Goal: Information Seeking & Learning: Learn about a topic

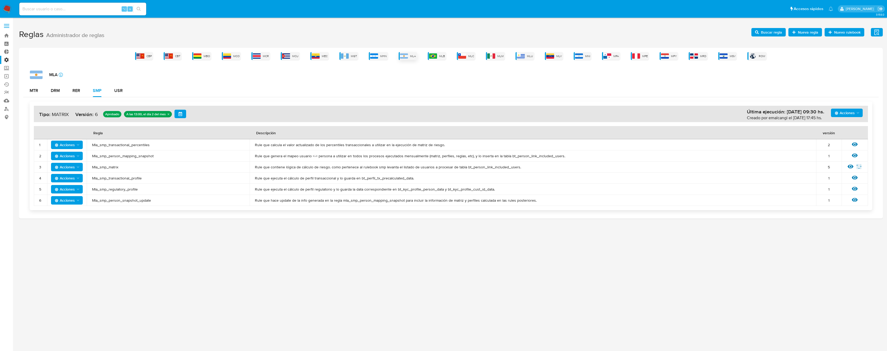
click at [410, 56] on div "MLA" at bounding box center [408, 56] width 19 height 8
click at [849, 166] on icon at bounding box center [850, 167] width 6 height 6
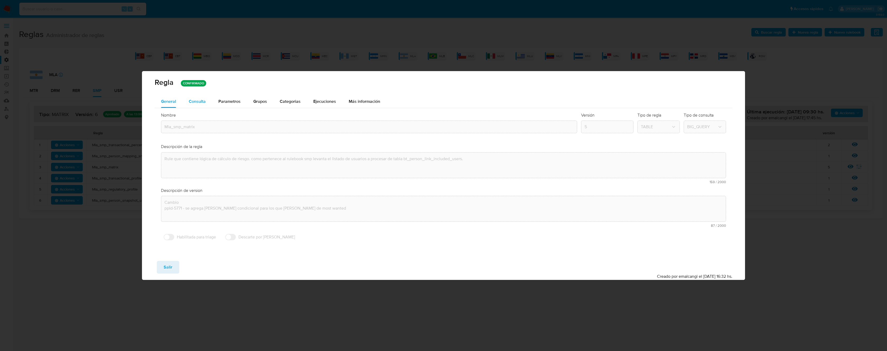
click at [210, 103] on button "Consulta" at bounding box center [197, 101] width 30 height 13
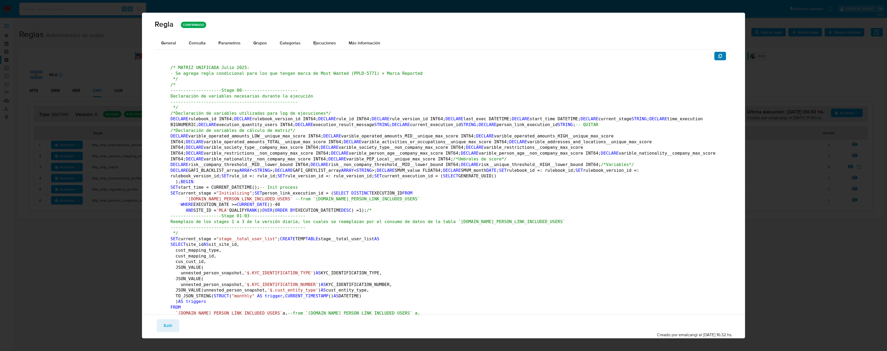
click at [718, 56] on icon "button" at bounding box center [720, 56] width 4 height 4
click at [161, 328] on button "Salir" at bounding box center [168, 325] width 22 height 13
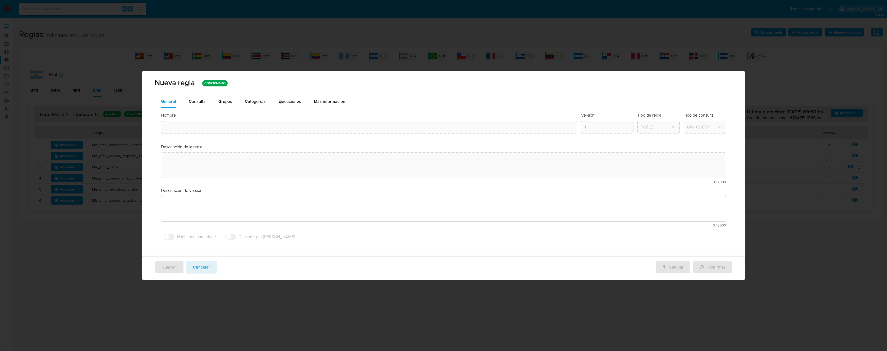
type textarea "Rule que contiene lógica de cálculo de riesgo. como pertenece al rulebook smp l…"
type textarea "Cambio ppld-5771 - se agrega regla condicional para los que tengan marca de mos…"
type input "Mla_smp_matrix"
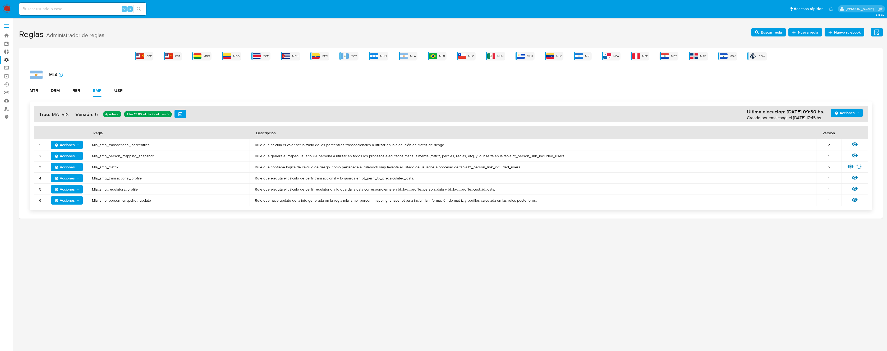
click at [105, 167] on span "Mla_smp_matrix" at bounding box center [168, 167] width 152 height 5
click at [765, 33] on span "Buscar regla" at bounding box center [771, 32] width 21 height 8
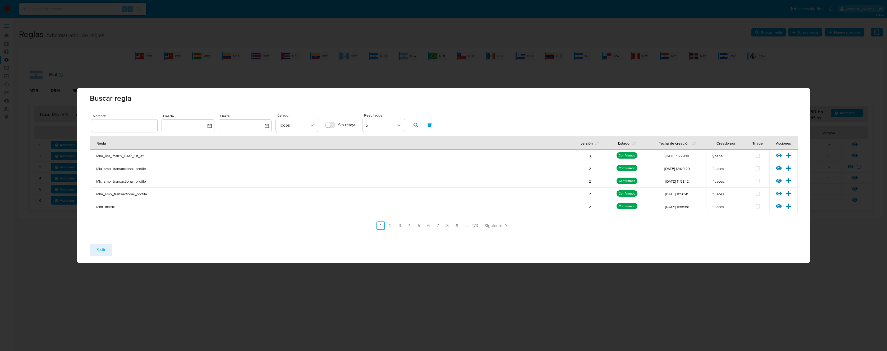
click at [143, 122] on div at bounding box center [124, 125] width 66 height 13
click at [140, 124] on input "text" at bounding box center [124, 125] width 66 height 7
type input "Mla_smp_matrix"
click at [413, 124] on button "button" at bounding box center [416, 125] width 14 height 13
click at [777, 154] on icon at bounding box center [779, 156] width 6 height 4
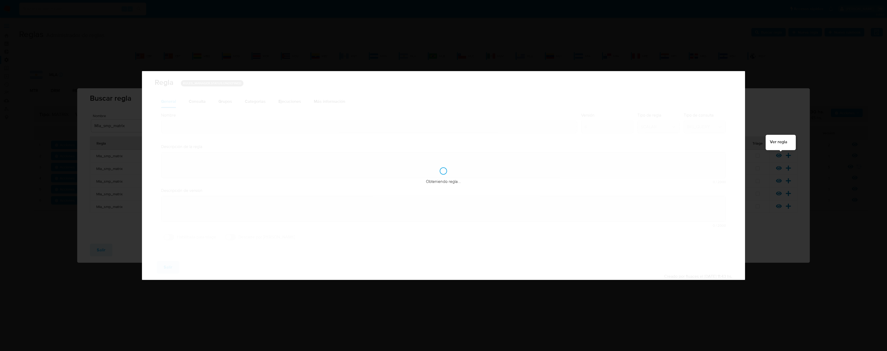
type input "Mla_smp_matrix"
type textarea "Rule que contiene lógica de cálculo de riesgo. como pertenece al rulebook smp l…"
type textarea "Ppld-6102 - modificación de queries para exceptuar payments de movimientos de p…"
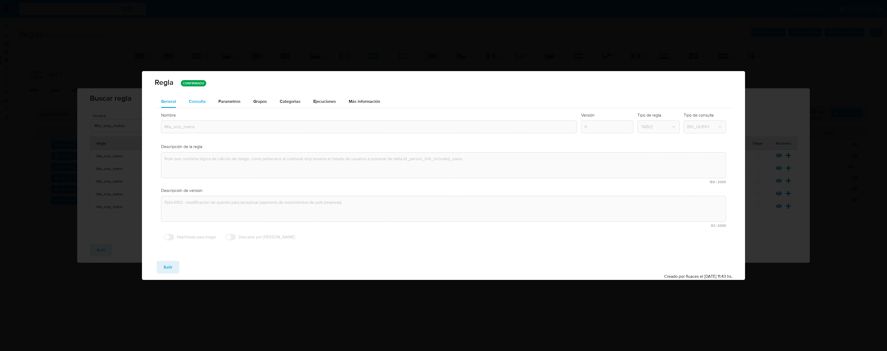
click at [206, 98] on button "Consulta" at bounding box center [197, 101] width 30 height 13
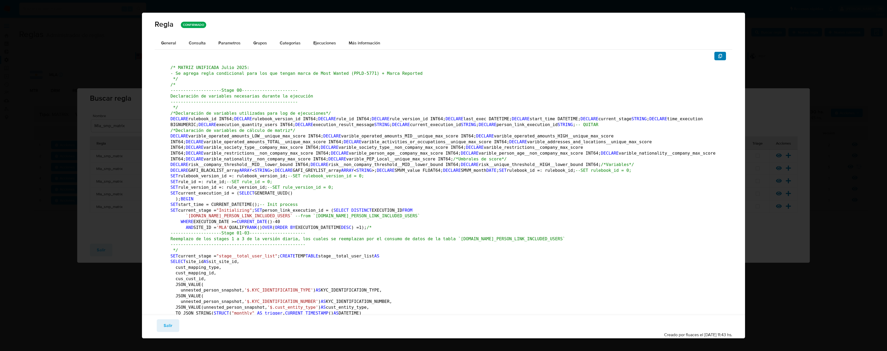
click at [718, 57] on icon "button" at bounding box center [720, 56] width 4 height 4
click at [166, 325] on span "Salir" at bounding box center [168, 326] width 9 height 12
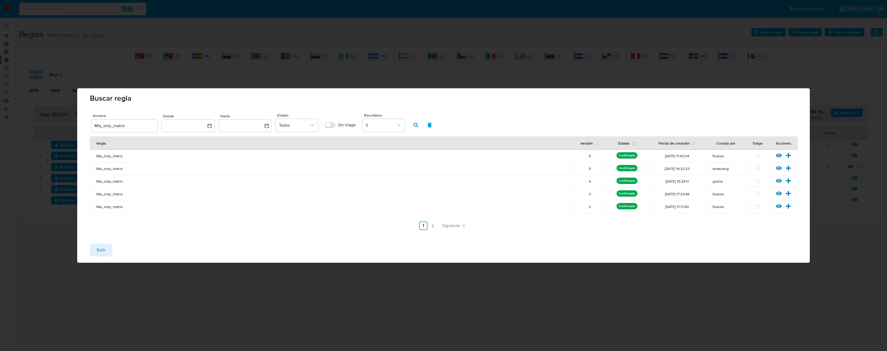
click at [105, 248] on span "Salir" at bounding box center [101, 250] width 9 height 12
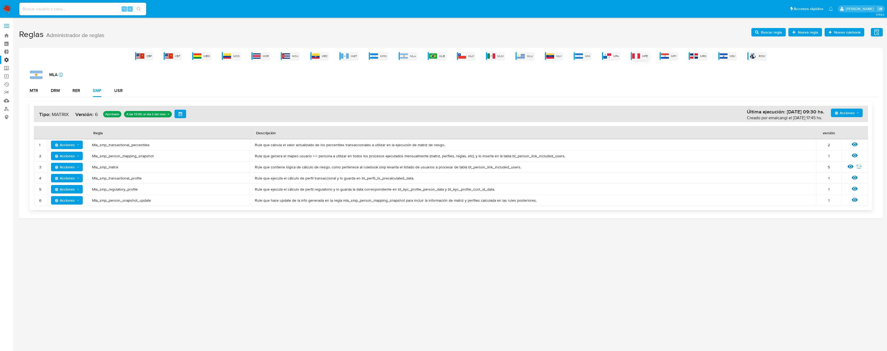
click at [642, 56] on span "MPE" at bounding box center [645, 56] width 6 height 4
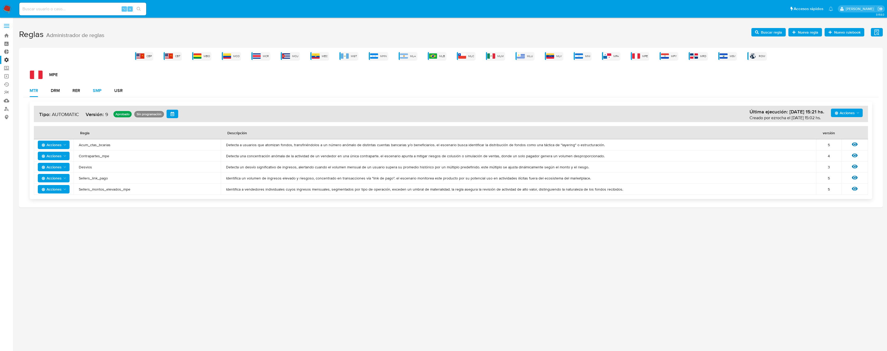
click at [98, 90] on div "SMP" at bounding box center [97, 91] width 9 height 4
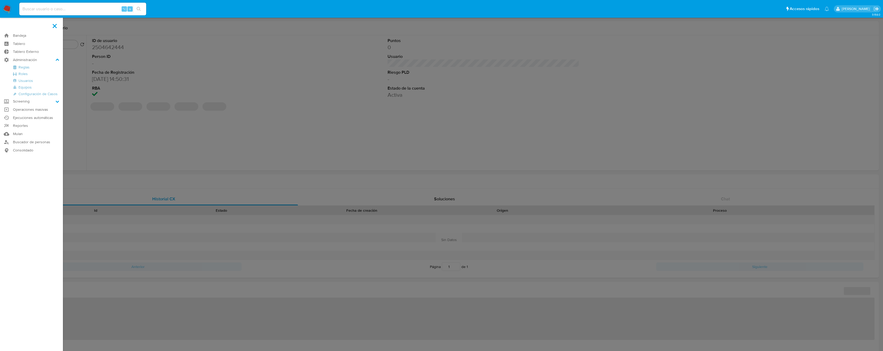
select select "10"
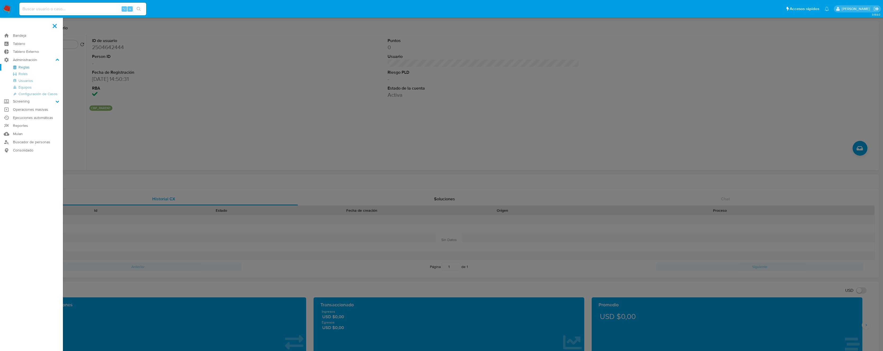
click at [22, 68] on link "Reglas" at bounding box center [31, 67] width 63 height 7
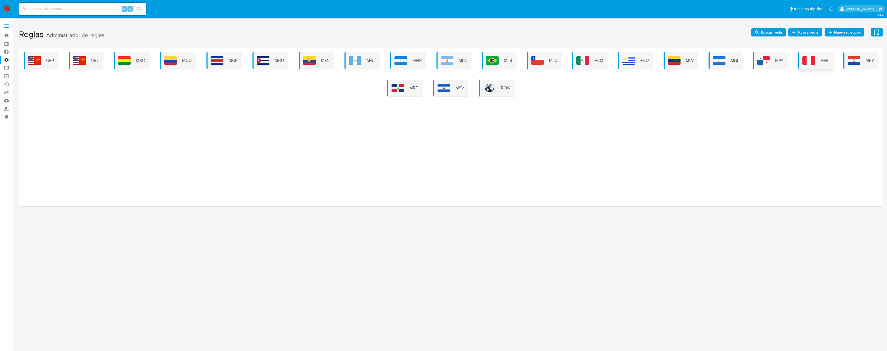
drag, startPoint x: 823, startPoint y: 70, endPoint x: 822, endPoint y: 67, distance: 3.2
click at [823, 68] on div "CBP CBT MBO MCO MCR MCU MEC MGT MHN MLA MLB MLC MLM MLU MLV MNI MPA MPE MPY MRD…" at bounding box center [450, 74] width 855 height 44
click at [818, 64] on div "MPE" at bounding box center [815, 60] width 35 height 17
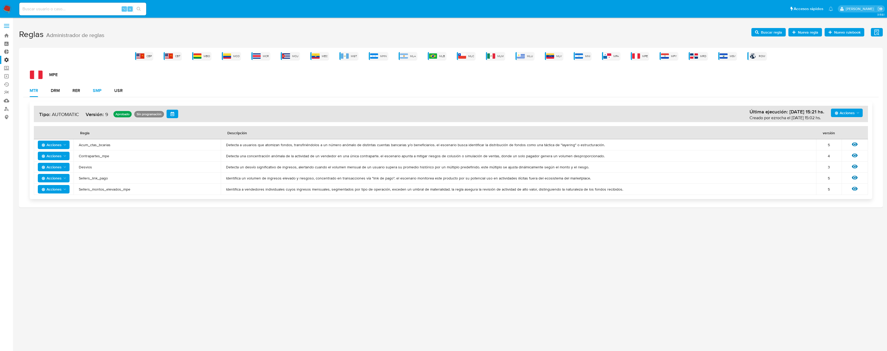
click at [94, 90] on div "SMP" at bounding box center [97, 91] width 9 height 4
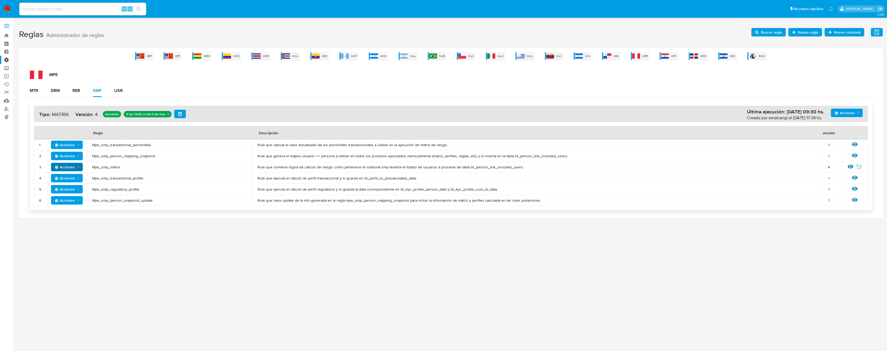
click at [79, 169] on span "Acciones" at bounding box center [67, 166] width 25 height 7
click at [433, 176] on span "Rule que ejecuta el cálculo de perfil transaccional y lo guarda en bt_perfil_tx…" at bounding box center [533, 178] width 553 height 5
click at [114, 166] on span "Mpe_smp_matrix" at bounding box center [169, 167] width 155 height 5
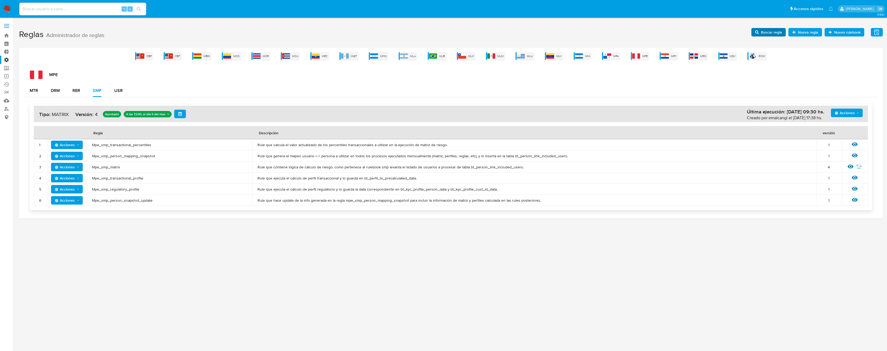
click at [768, 34] on span "Buscar regla" at bounding box center [771, 32] width 21 height 8
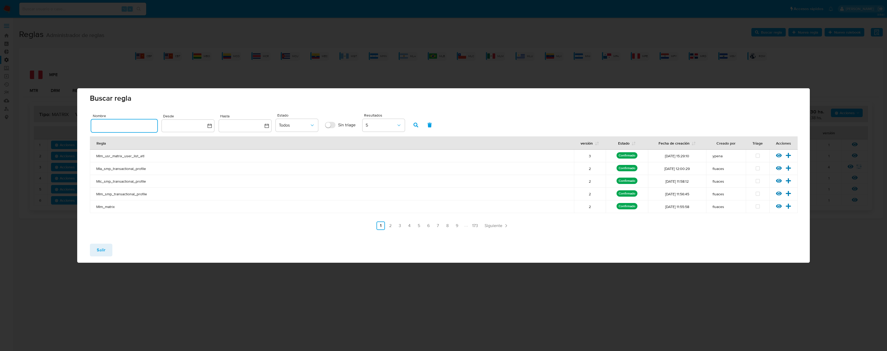
click at [135, 123] on input "text" at bounding box center [124, 125] width 66 height 7
type input "Mpe_smp_matrix"
click at [413, 123] on button "button" at bounding box center [416, 125] width 14 height 13
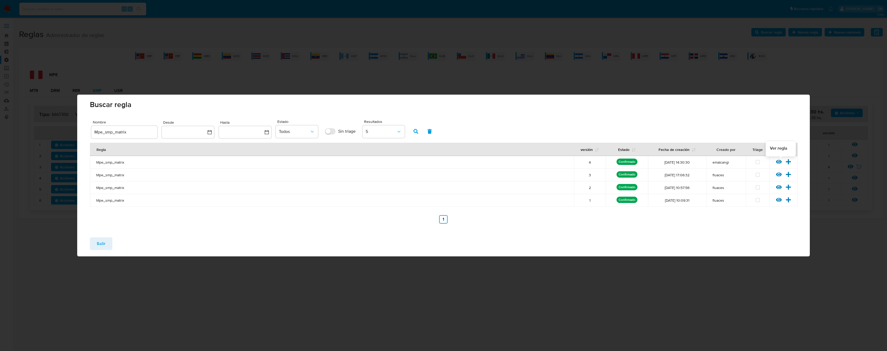
click at [779, 162] on icon at bounding box center [779, 162] width 6 height 4
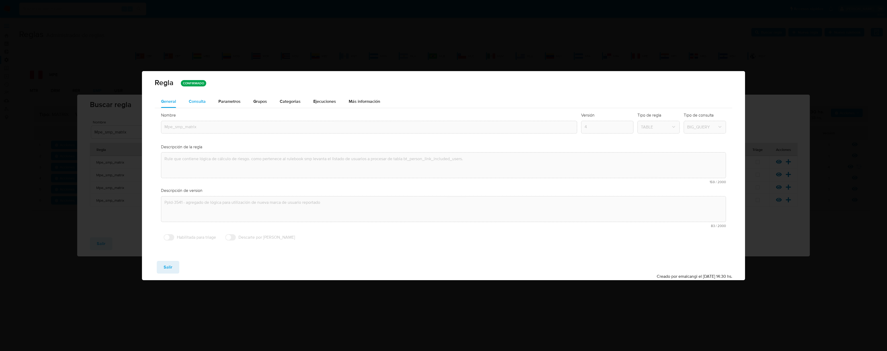
click at [187, 99] on button "Consulta" at bounding box center [197, 101] width 30 height 13
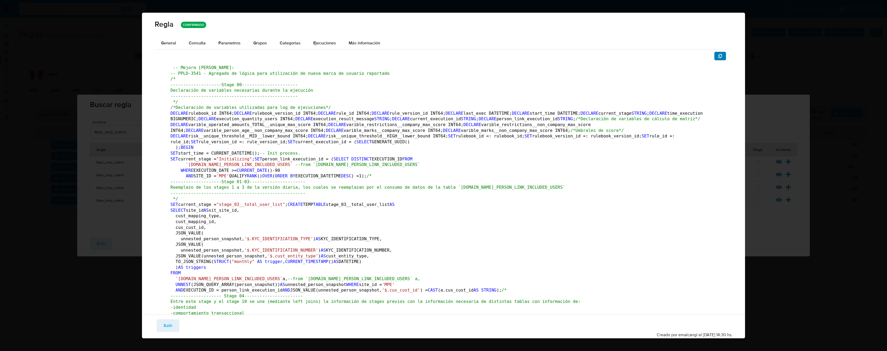
click at [718, 58] on icon "button" at bounding box center [720, 56] width 4 height 4
click at [168, 323] on span "Salir" at bounding box center [168, 326] width 9 height 12
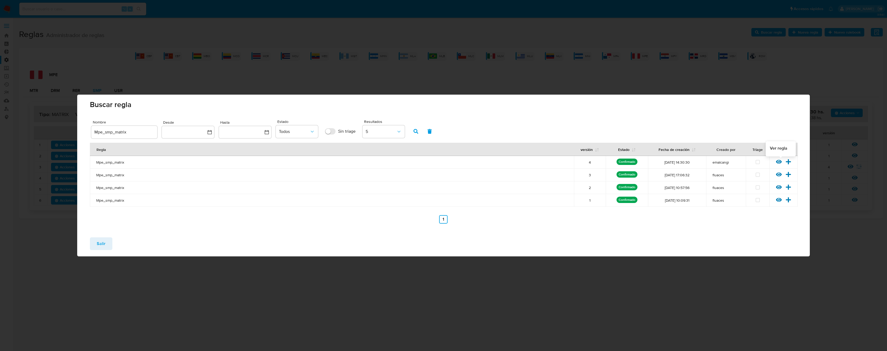
click at [779, 161] on icon at bounding box center [779, 162] width 6 height 6
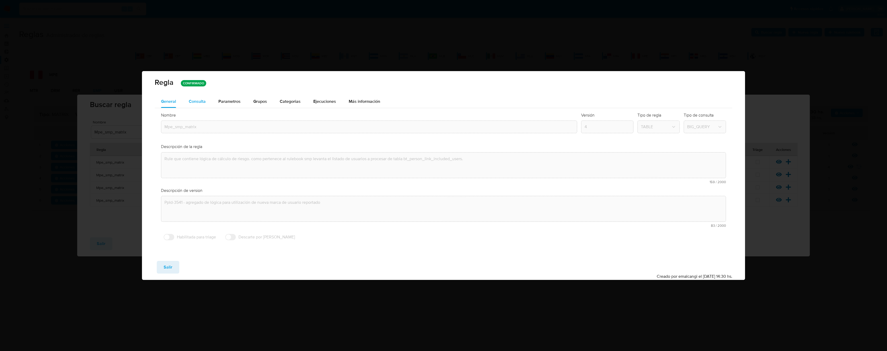
click at [198, 102] on span "Consulta" at bounding box center [197, 101] width 17 height 6
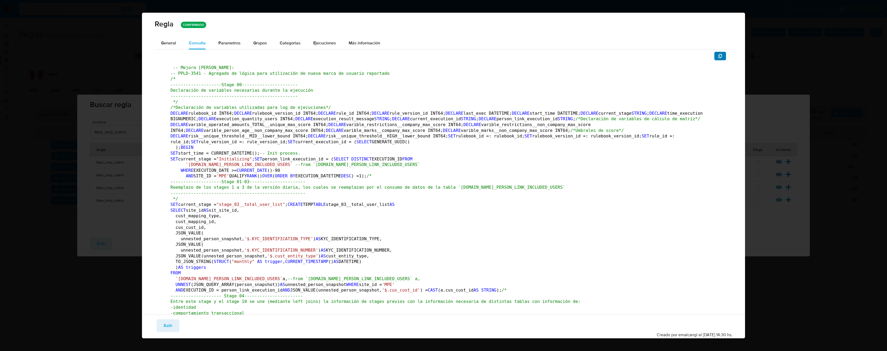
click at [718, 55] on button "button" at bounding box center [720, 56] width 12 height 8
drag, startPoint x: 171, startPoint y: 325, endPoint x: 222, endPoint y: 266, distance: 77.9
click at [171, 325] on span "Salir" at bounding box center [168, 326] width 9 height 12
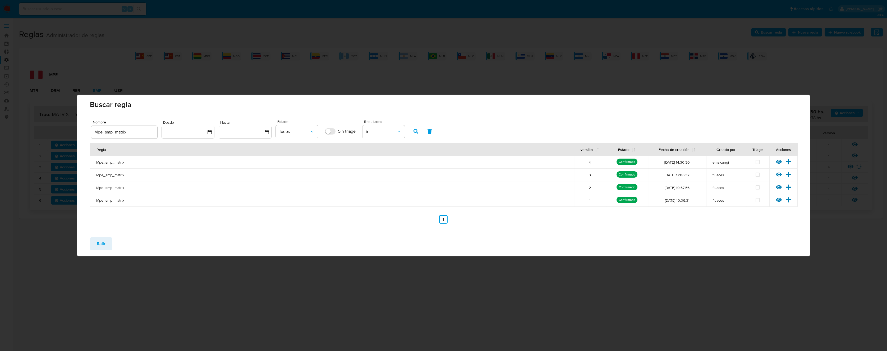
click at [115, 243] on div "Salir" at bounding box center [443, 244] width 732 height 23
click at [105, 244] on button "Salir" at bounding box center [101, 243] width 22 height 13
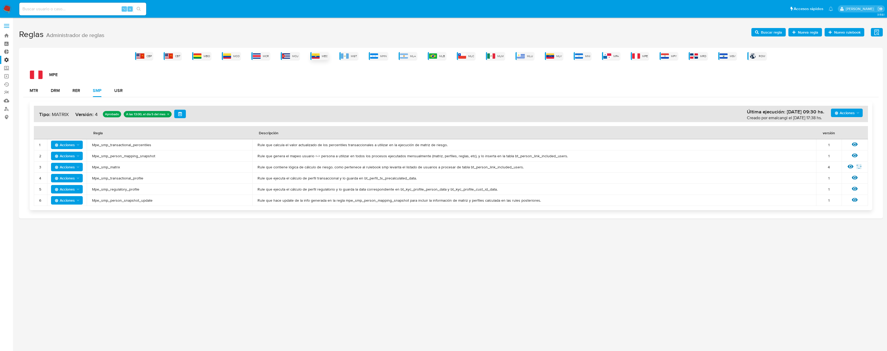
click at [327, 58] on span "MEC" at bounding box center [325, 56] width 6 height 4
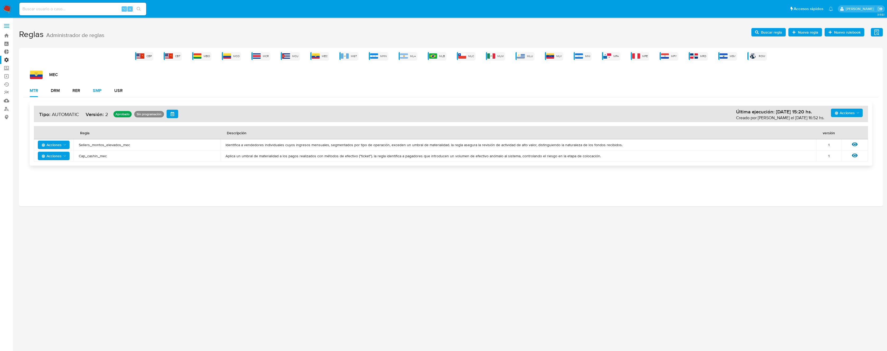
click at [94, 91] on div "SMP" at bounding box center [97, 91] width 9 height 4
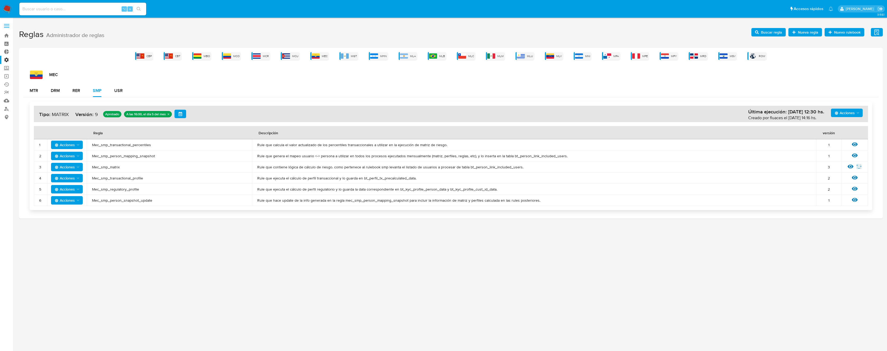
click at [114, 168] on span "Mec_smp_matrix" at bounding box center [169, 167] width 155 height 5
click at [849, 166] on icon at bounding box center [850, 167] width 6 height 6
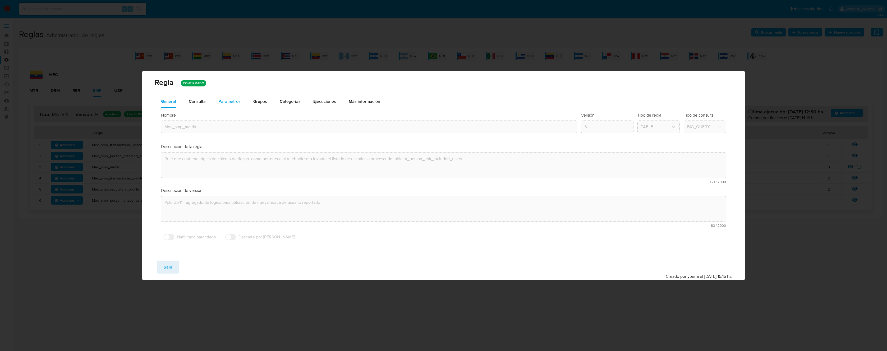
click at [236, 99] on span "Parametros" at bounding box center [229, 101] width 22 height 6
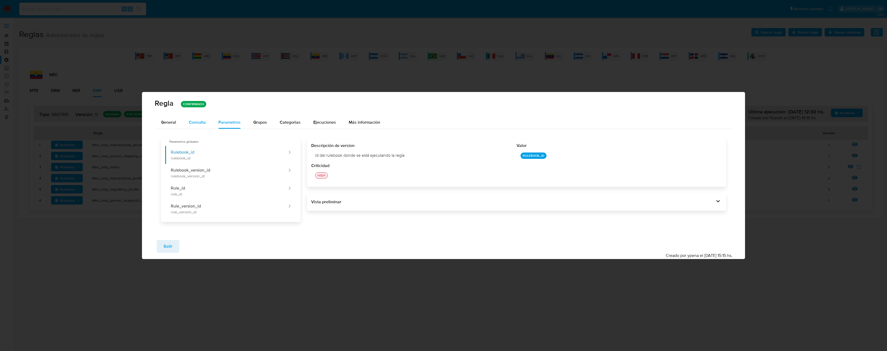
click at [196, 127] on div "Consulta" at bounding box center [197, 122] width 17 height 13
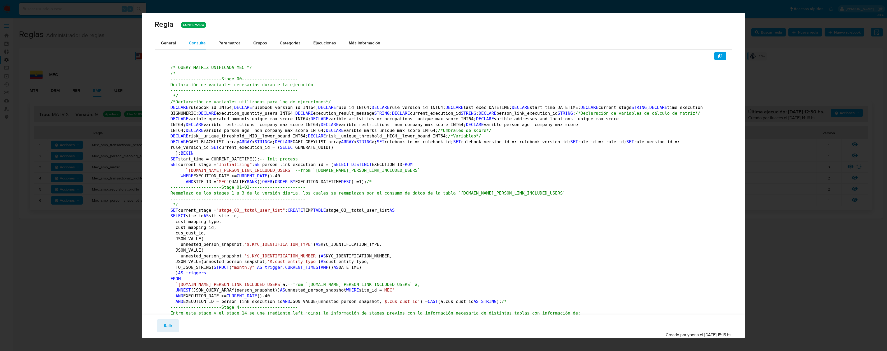
click at [718, 57] on icon "button" at bounding box center [720, 56] width 4 height 4
click at [172, 321] on button "Salir" at bounding box center [168, 325] width 22 height 13
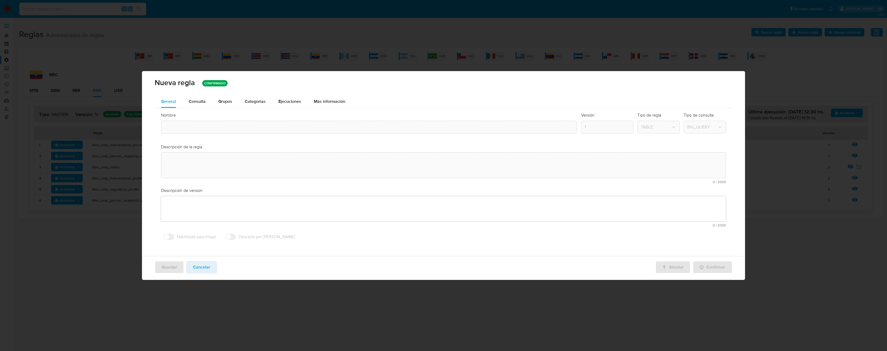
type input "Mec_smp_matrix"
type textarea "Rule que contiene lógica de cálculo de riesgo. como pertenece al rulebook smp l…"
type textarea "Ppld-3541 - agregado de lógica para utilización de nueva marca de usuario repor…"
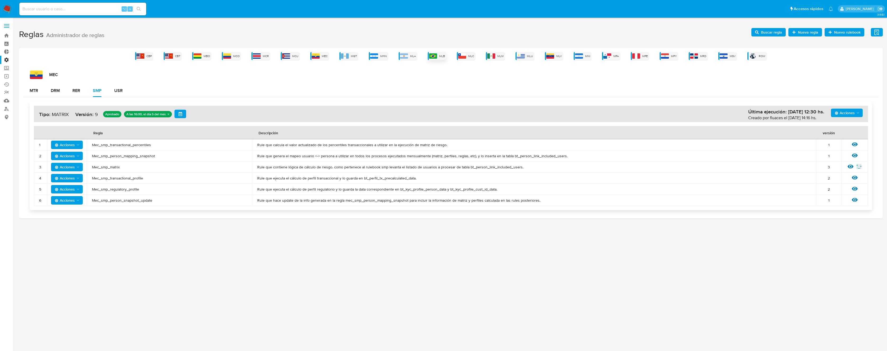
click at [442, 54] on span "MLB" at bounding box center [442, 56] width 6 height 4
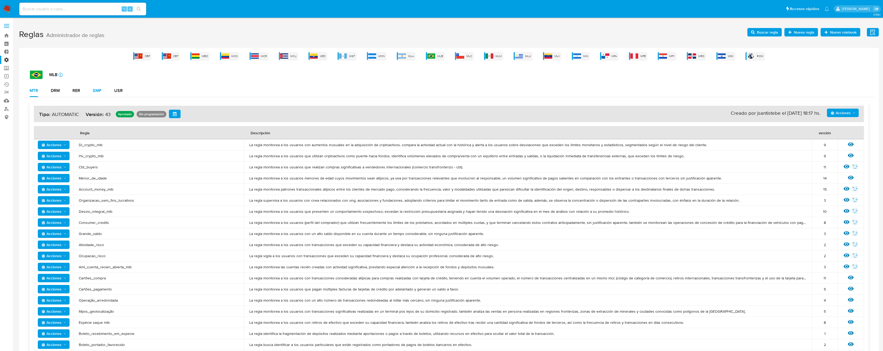
click at [104, 89] on button "SMP" at bounding box center [96, 90] width 21 height 13
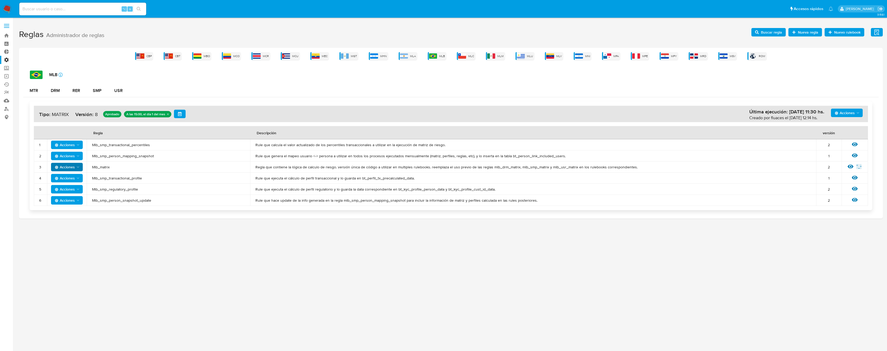
click at [72, 169] on span "Acciones" at bounding box center [65, 167] width 20 height 8
click at [845, 165] on td "Ver regla Editar parámetros" at bounding box center [854, 166] width 26 height 11
click at [847, 165] on div "Ver regla Editar parámetros" at bounding box center [855, 167] width 16 height 7
click at [849, 167] on icon at bounding box center [850, 167] width 6 height 6
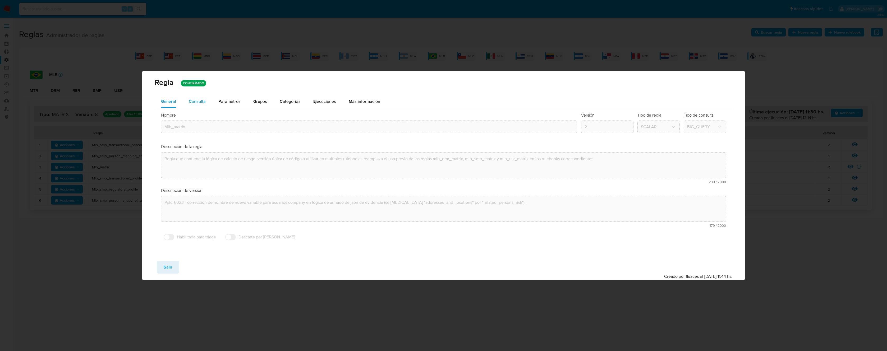
click at [203, 103] on span "Consulta" at bounding box center [197, 101] width 17 height 6
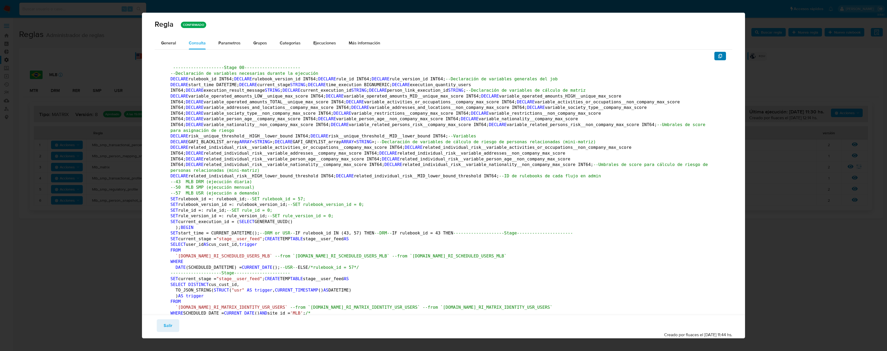
click at [718, 57] on icon "button" at bounding box center [720, 56] width 4 height 4
click at [160, 328] on button "Salir" at bounding box center [168, 325] width 22 height 13
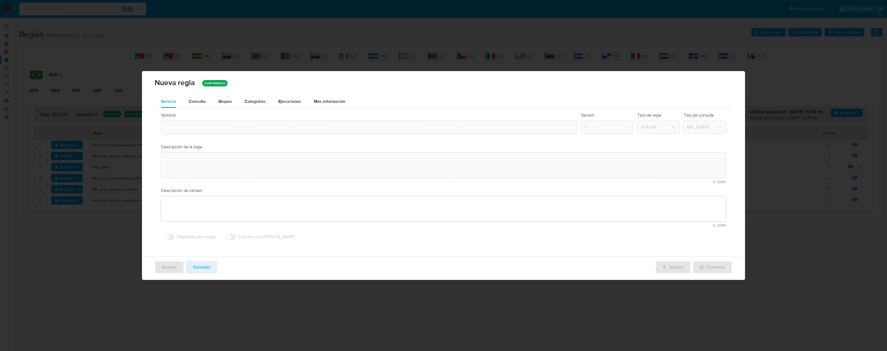
type input "Mlb_matrix"
type textarea "Regla que contiene la lógica de calculo de riesgo. versión única de código a ut…"
type textarea "Ppld-6023 - corrección de nombre de nueva variable para usuarios company en lóg…"
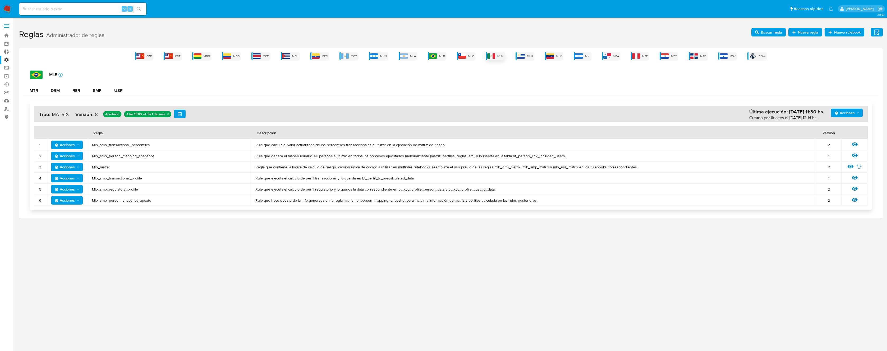
click at [492, 55] on img at bounding box center [491, 55] width 8 height 5
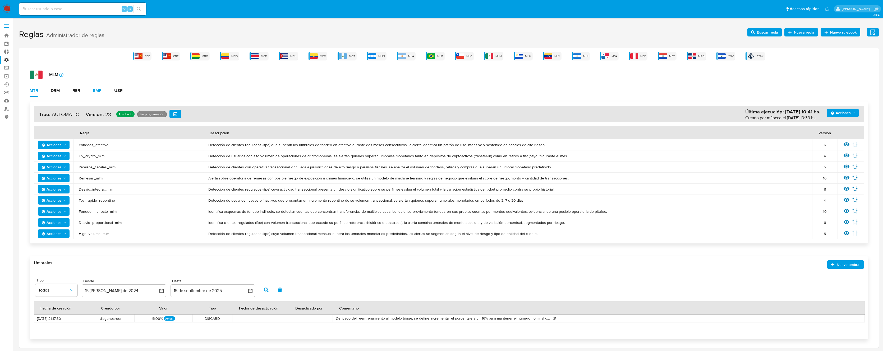
drag, startPoint x: 91, startPoint y: 73, endPoint x: 94, endPoint y: 84, distance: 11.9
click at [90, 75] on div "MLM icon-info-16" at bounding box center [452, 75] width 844 height 8
click at [94, 84] on div "SMP" at bounding box center [97, 90] width 9 height 13
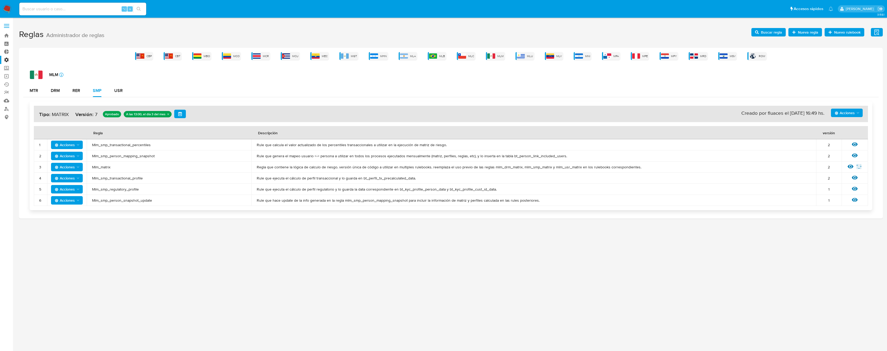
click at [103, 167] on span "Mlm_matrix" at bounding box center [169, 167] width 154 height 5
click at [776, 27] on h1 "Reglas Administrador de reglas Evidencias Nuevo rulebook Nueva regla Buscar reg…" at bounding box center [450, 34] width 863 height 18
click at [775, 31] on span "Buscar regla" at bounding box center [771, 32] width 21 height 8
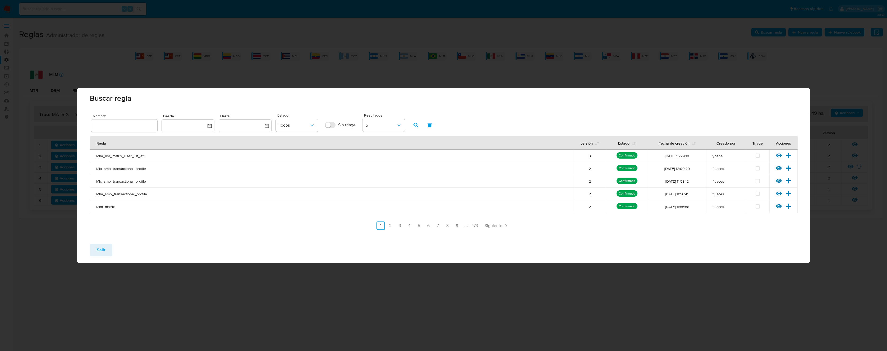
click at [124, 122] on div at bounding box center [124, 125] width 66 height 13
click at [123, 123] on input "text" at bounding box center [124, 125] width 66 height 7
type input "Mlm_matrix"
click at [415, 125] on icon "button" at bounding box center [415, 125] width 5 height 5
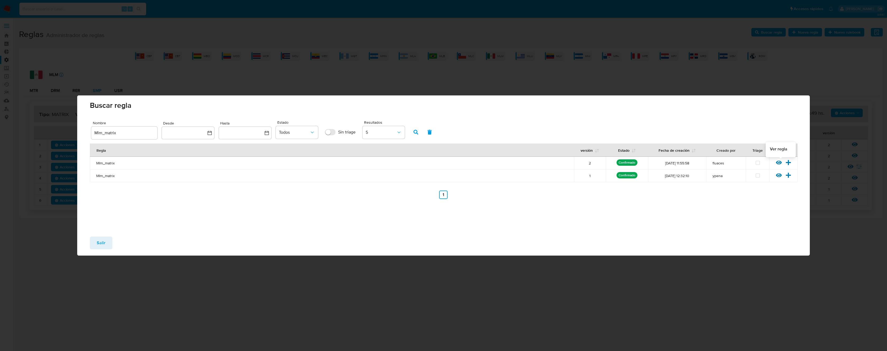
click at [778, 162] on icon at bounding box center [779, 163] width 6 height 6
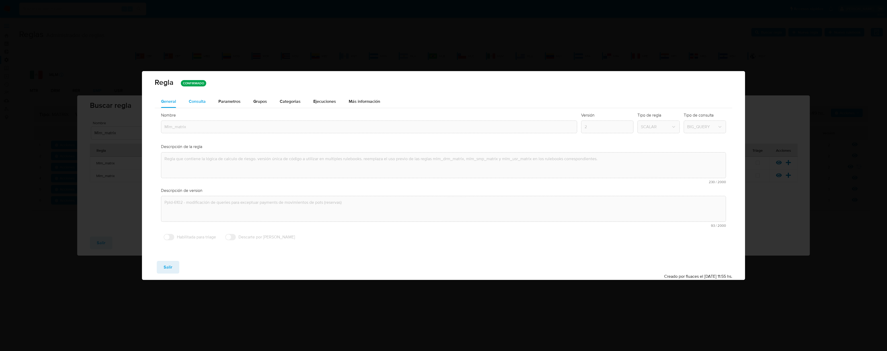
click at [195, 103] on span "Consulta" at bounding box center [197, 101] width 17 height 6
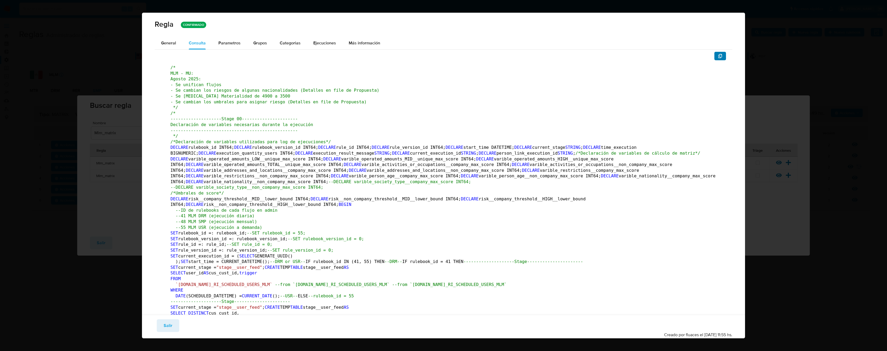
click at [718, 54] on icon "button" at bounding box center [720, 56] width 4 height 4
click at [170, 329] on span "Salir" at bounding box center [168, 326] width 9 height 12
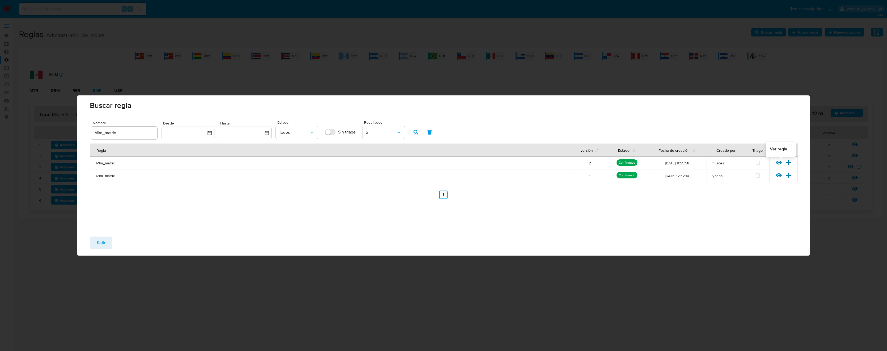
click at [777, 162] on icon at bounding box center [779, 163] width 6 height 6
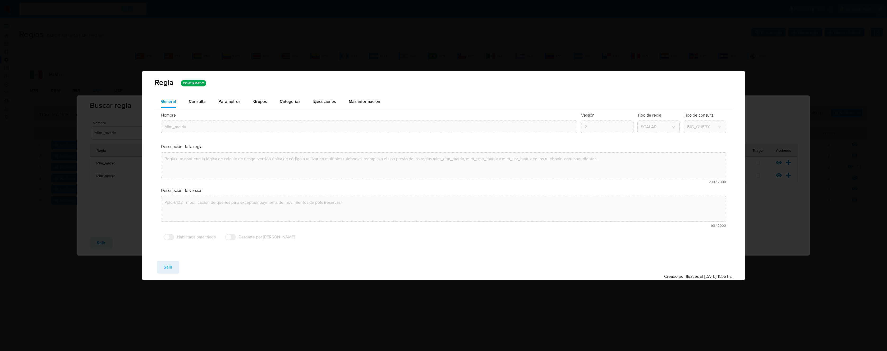
click at [198, 100] on span "Consulta" at bounding box center [197, 101] width 17 height 6
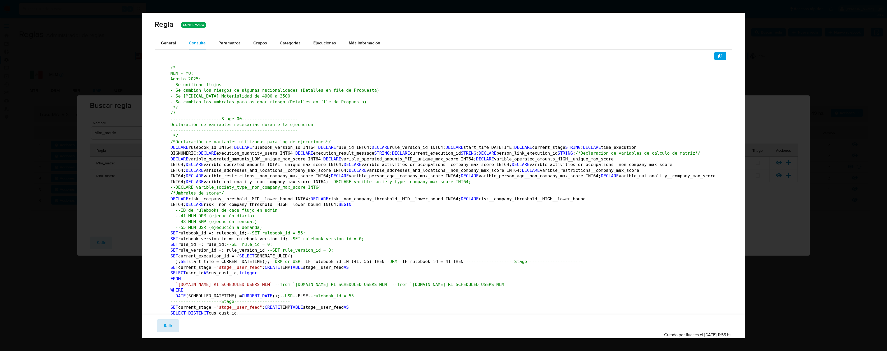
click at [159, 324] on button "Salir" at bounding box center [168, 325] width 22 height 13
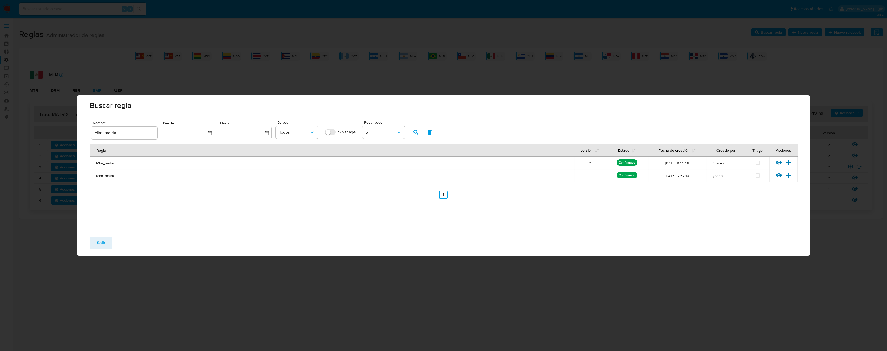
click at [103, 242] on span "Salir" at bounding box center [101, 243] width 9 height 12
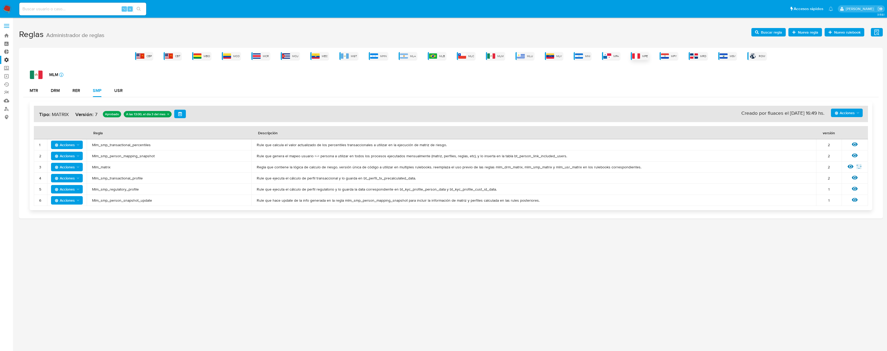
click at [639, 56] on div "MPE" at bounding box center [640, 56] width 18 height 8
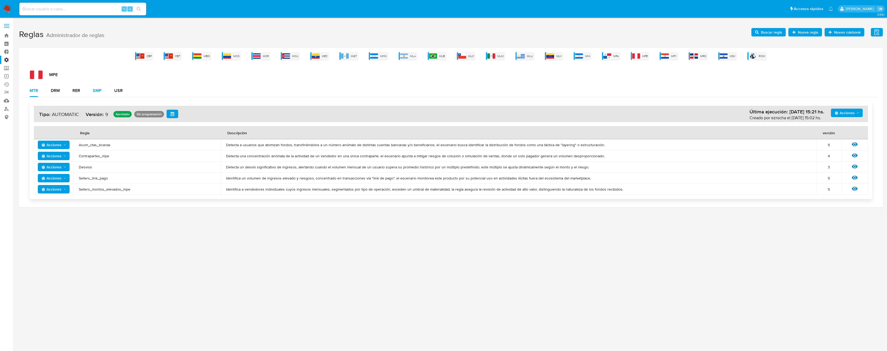
click at [99, 92] on div "SMP" at bounding box center [97, 91] width 9 height 4
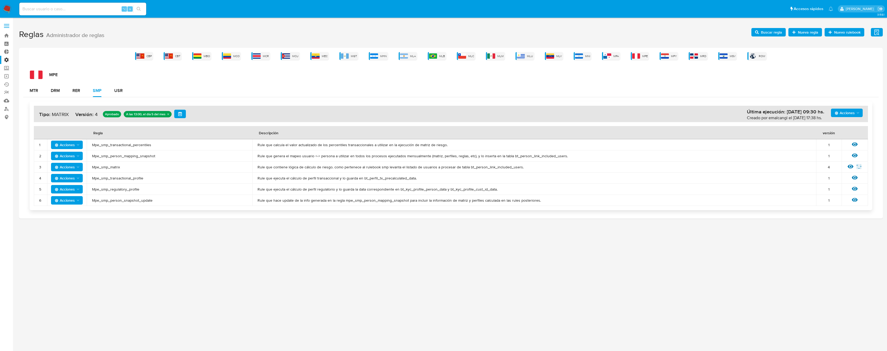
click at [104, 166] on span "Mpe_smp_matrix" at bounding box center [169, 167] width 155 height 5
click at [769, 32] on span "Buscar regla" at bounding box center [771, 32] width 21 height 8
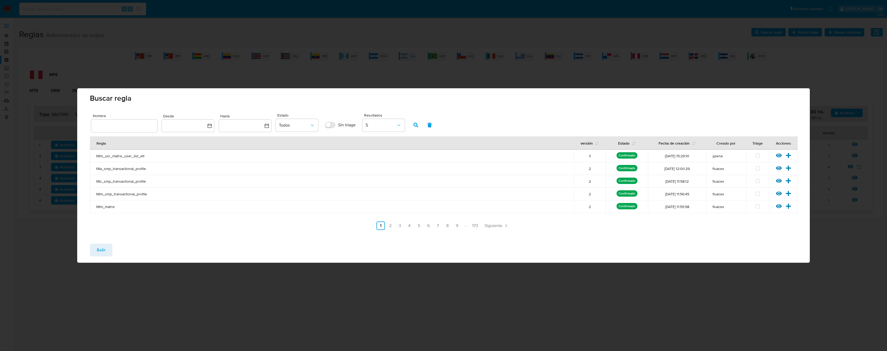
click at [108, 128] on input "text" at bounding box center [124, 125] width 66 height 7
type input "Mpe_smp_matrix"
click at [416, 125] on icon "button" at bounding box center [415, 125] width 5 height 5
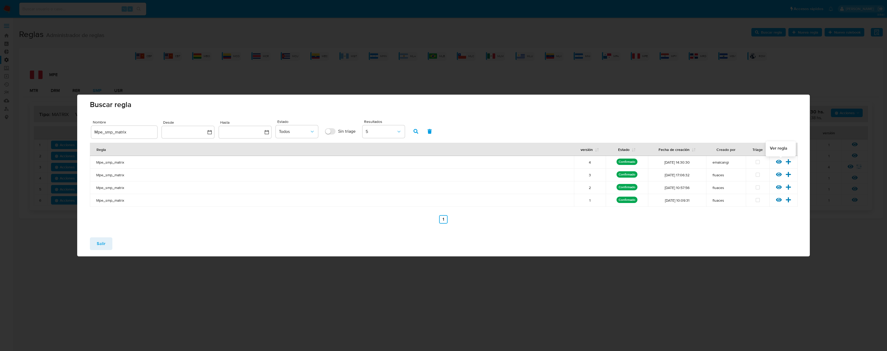
click at [780, 163] on icon at bounding box center [779, 162] width 6 height 4
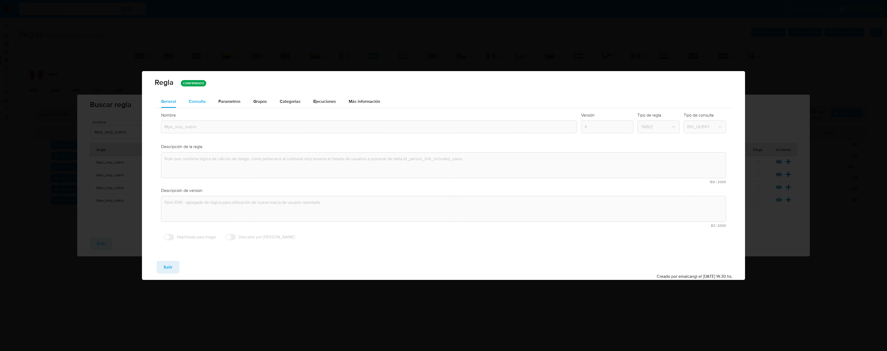
click at [196, 101] on span "Consulta" at bounding box center [197, 101] width 17 height 6
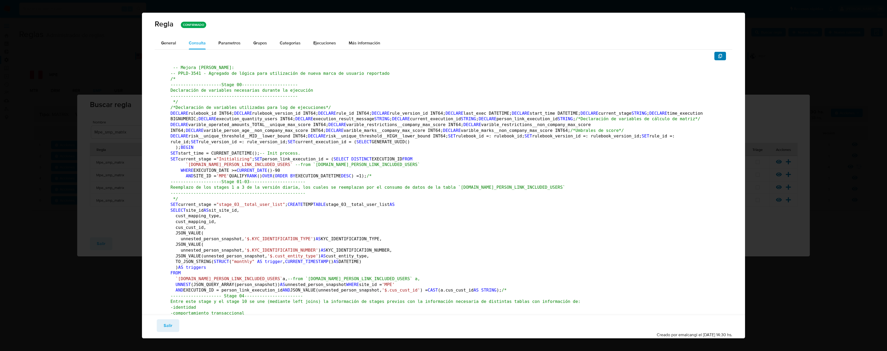
click at [718, 58] on icon "button" at bounding box center [720, 56] width 4 height 4
click at [172, 323] on button "Salir" at bounding box center [168, 325] width 22 height 13
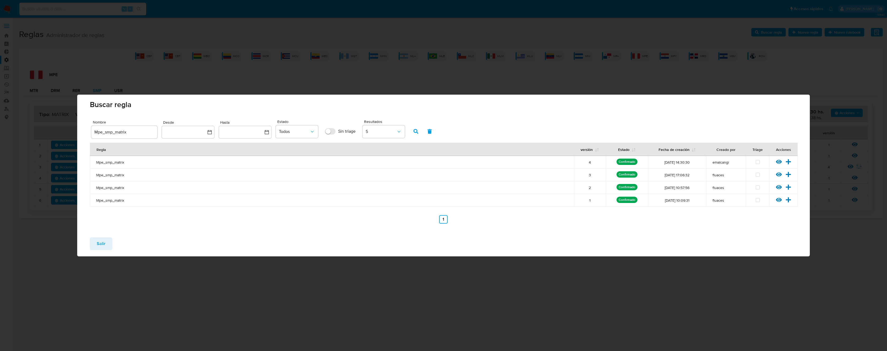
click at [99, 242] on span "Salir" at bounding box center [101, 244] width 9 height 12
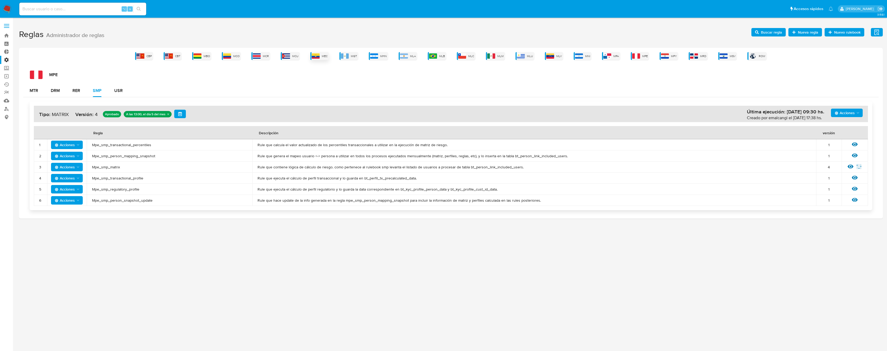
click at [323, 56] on span "MEC" at bounding box center [325, 56] width 6 height 4
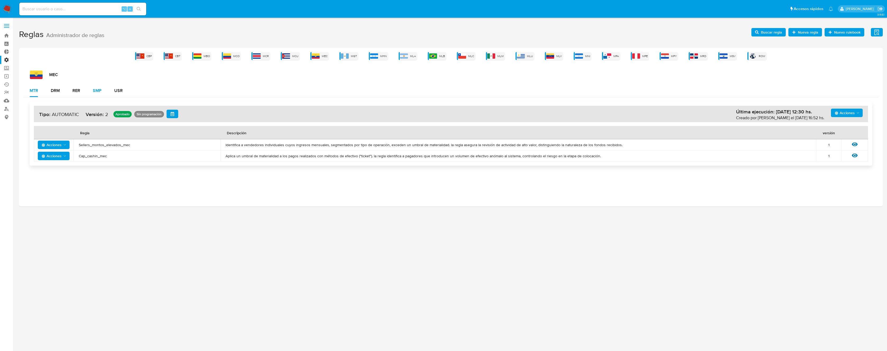
click at [99, 90] on div "SMP" at bounding box center [97, 91] width 9 height 4
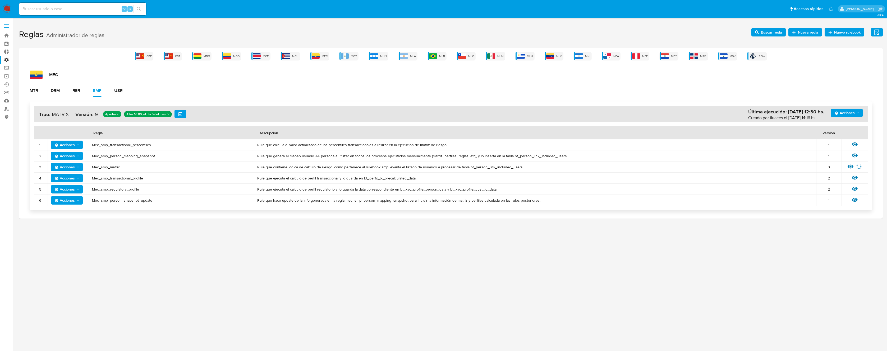
click at [106, 167] on span "Mec_smp_matrix" at bounding box center [169, 167] width 155 height 5
click at [761, 32] on span "Buscar regla" at bounding box center [768, 32] width 27 height 7
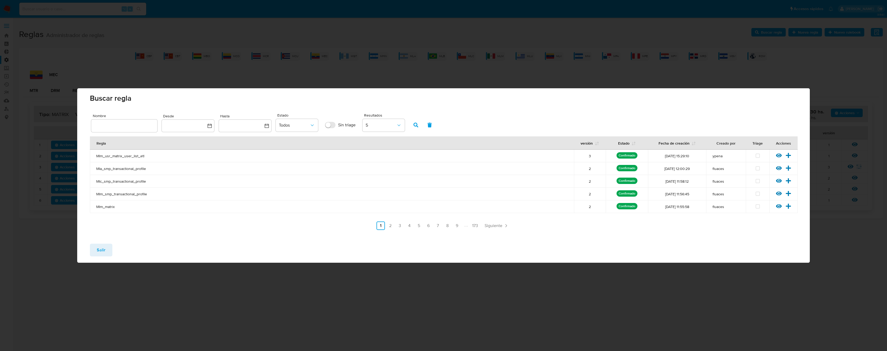
click at [122, 126] on input "text" at bounding box center [124, 125] width 66 height 7
type input "Mec_smp_matrix"
click at [414, 128] on span "button" at bounding box center [415, 125] width 5 height 9
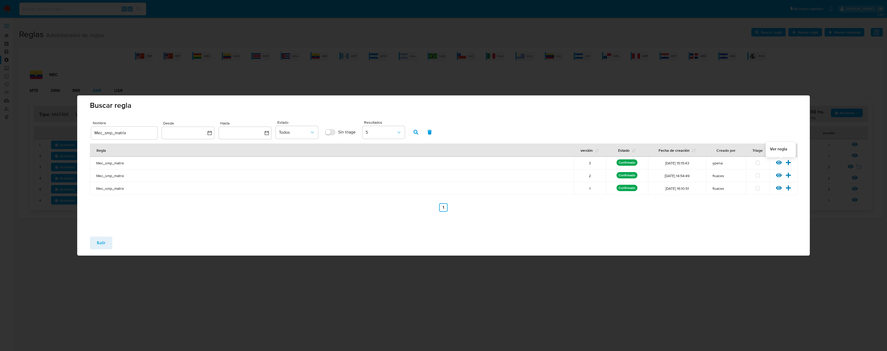
click at [778, 164] on icon at bounding box center [779, 163] width 6 height 6
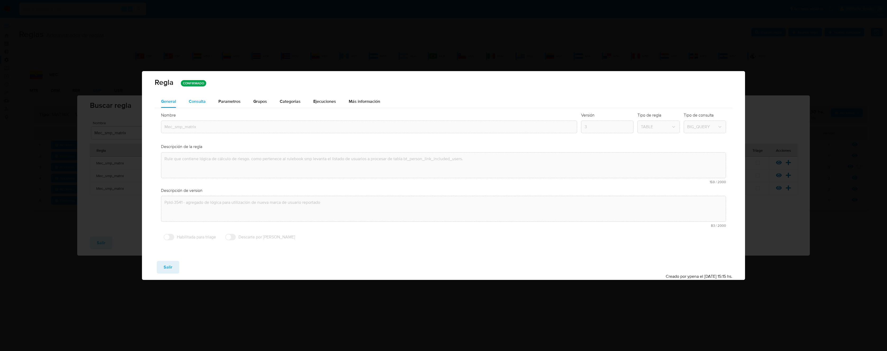
click at [204, 104] on div "Consulta" at bounding box center [197, 101] width 17 height 13
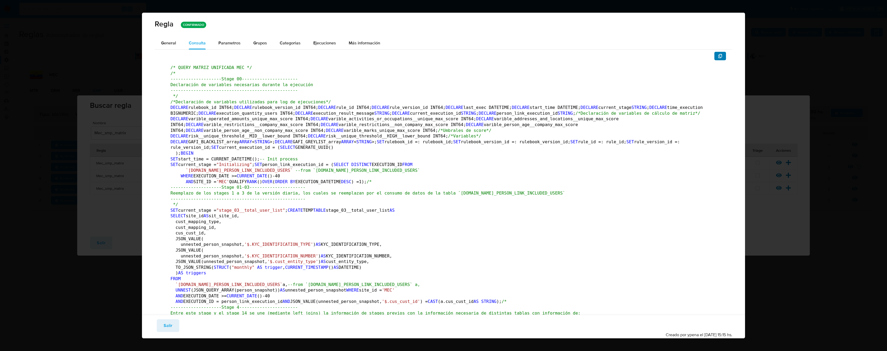
click at [718, 54] on button "button" at bounding box center [720, 56] width 12 height 8
click at [168, 324] on span "Salir" at bounding box center [168, 326] width 9 height 12
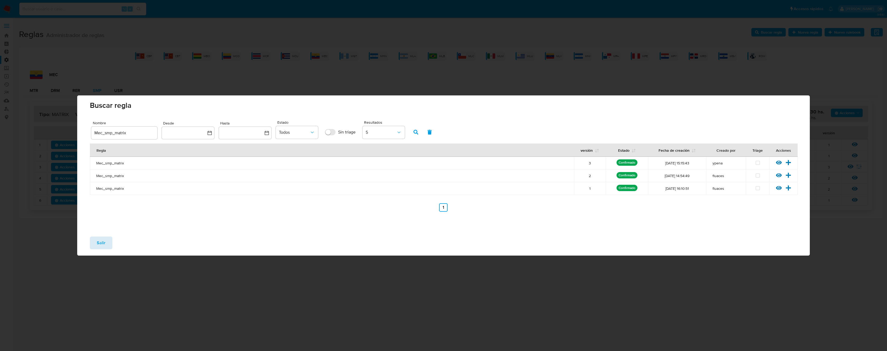
drag, startPoint x: 88, startPoint y: 244, endPoint x: 93, endPoint y: 242, distance: 5.4
click at [89, 244] on div "Salir" at bounding box center [443, 243] width 732 height 23
drag, startPoint x: 94, startPoint y: 241, endPoint x: 105, endPoint y: 236, distance: 12.1
click at [94, 241] on button "Salir" at bounding box center [101, 243] width 22 height 13
